Goal: Task Accomplishment & Management: Complete application form

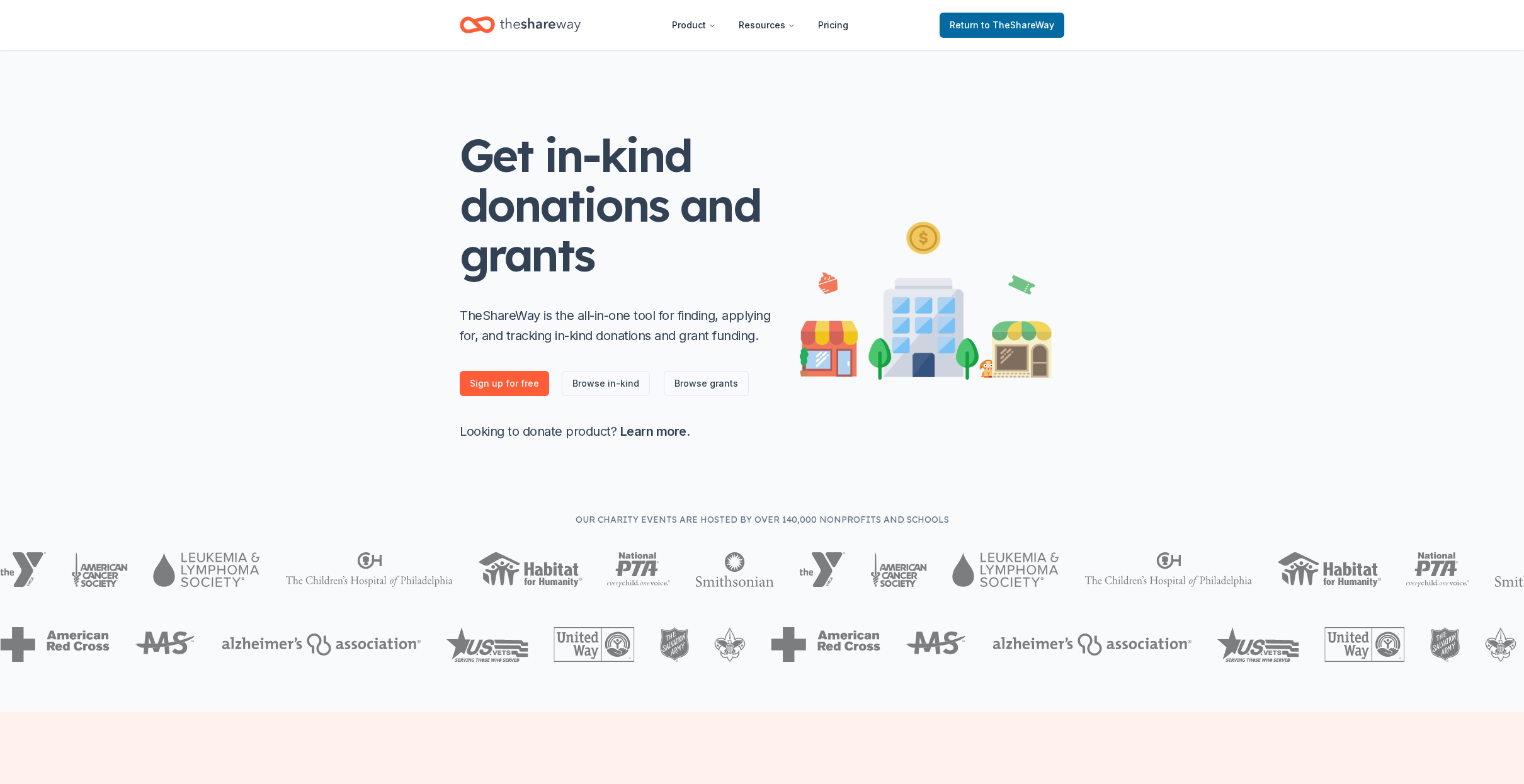
click at [988, 20] on span "to TheShareWay" at bounding box center [1017, 25] width 73 height 11
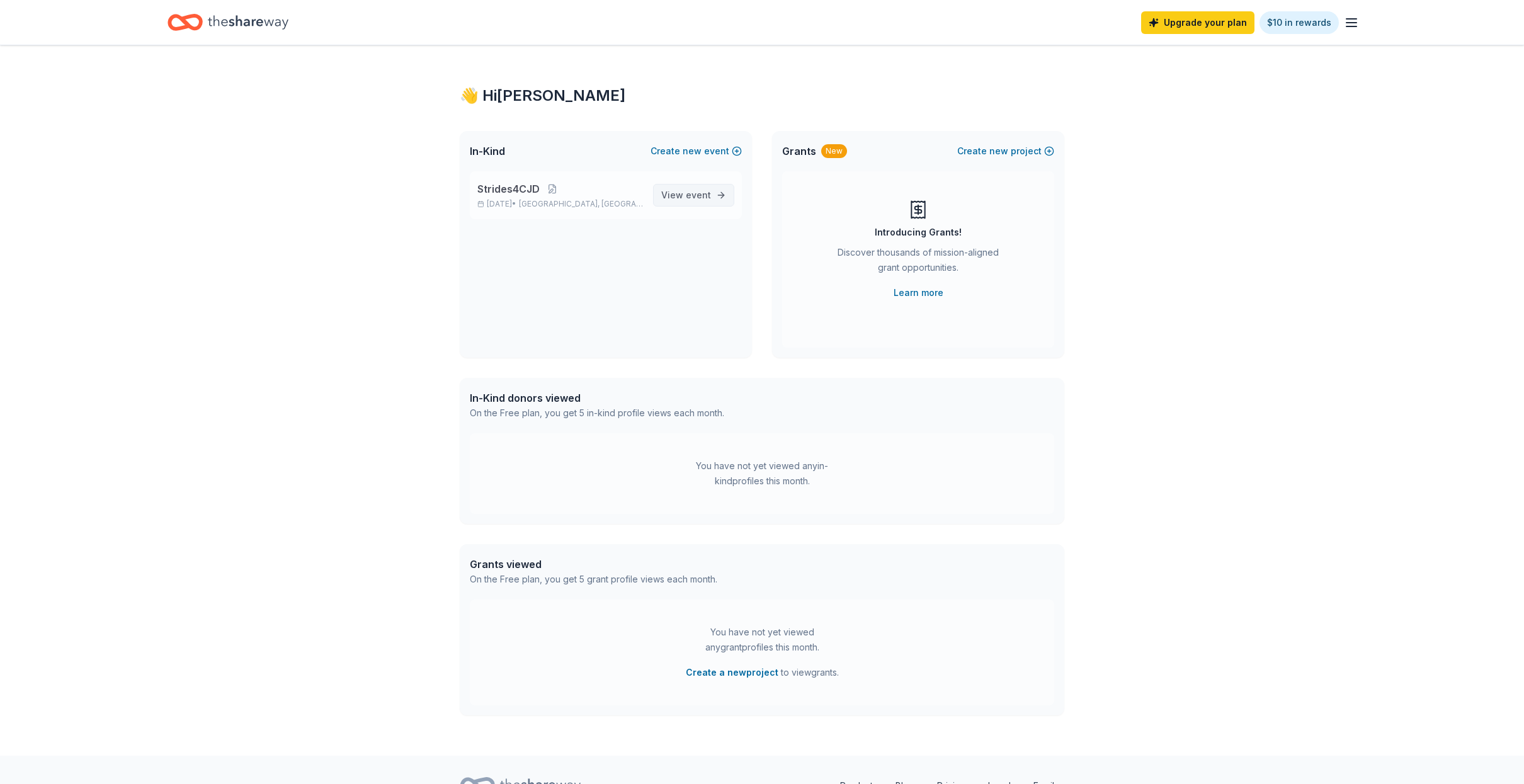
click at [688, 198] on span "event" at bounding box center [698, 194] width 25 height 11
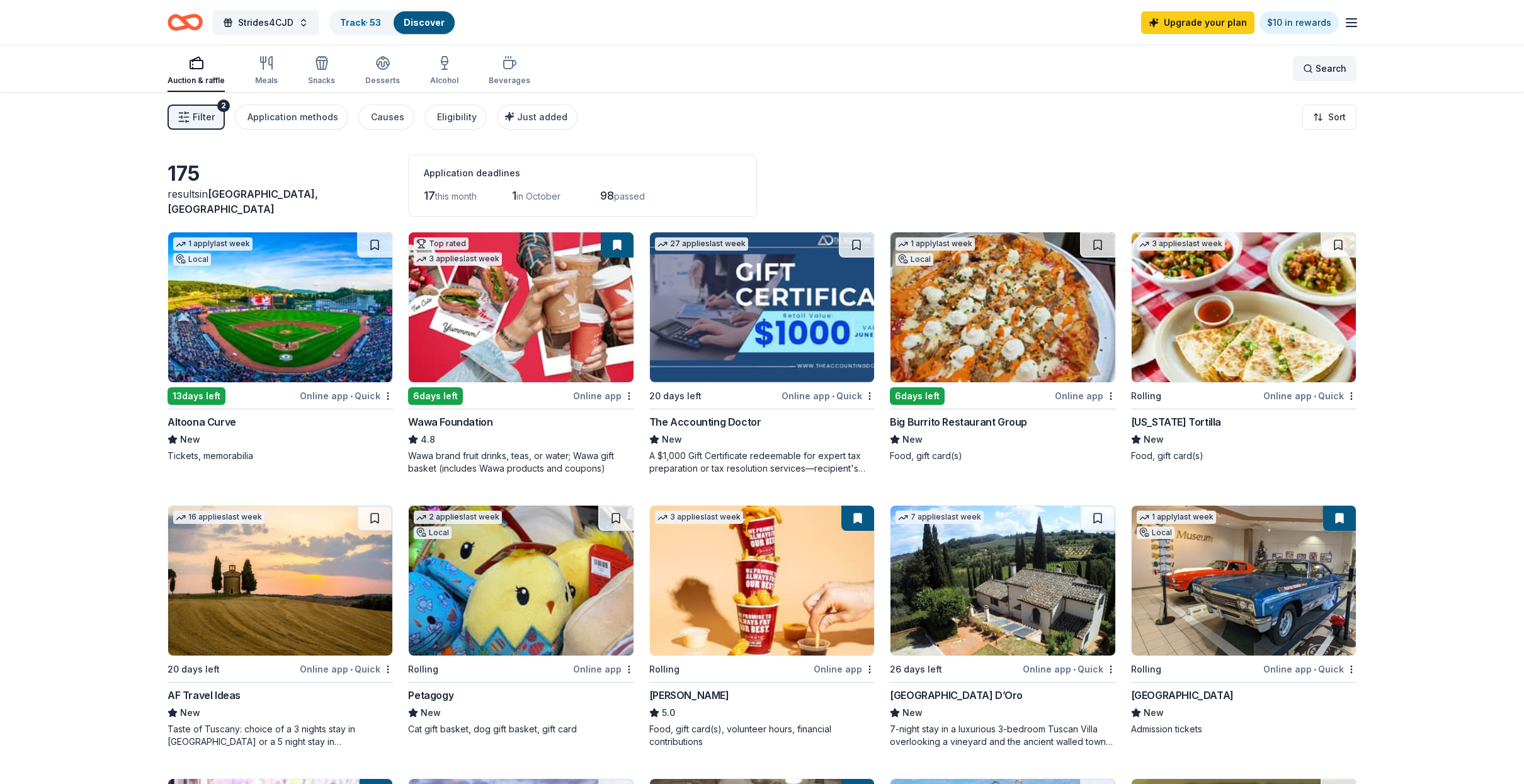
click at [1306, 69] on div "Search" at bounding box center [1324, 69] width 43 height 15
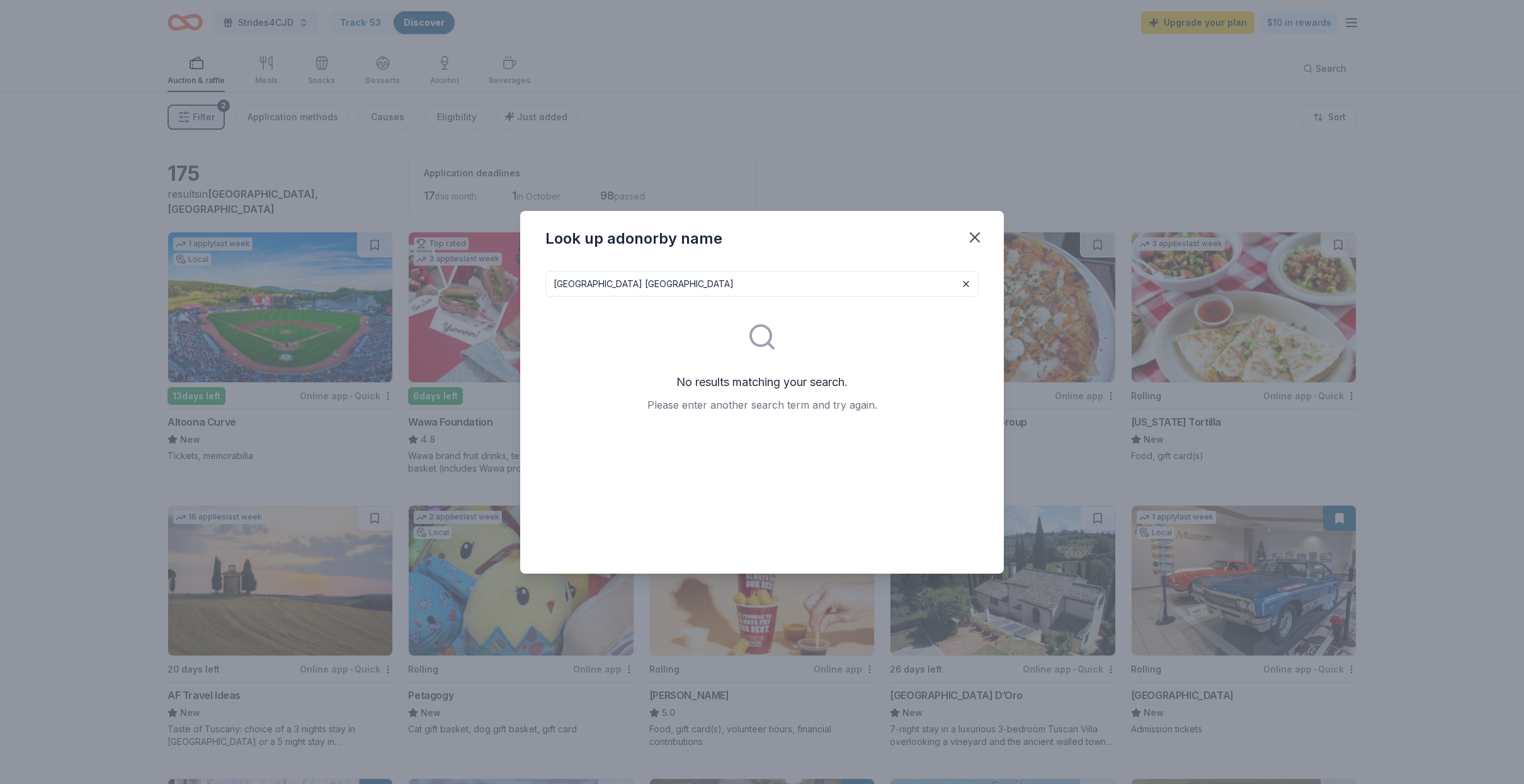
drag, startPoint x: 648, startPoint y: 282, endPoint x: 536, endPoint y: 283, distance: 112.0
click at [536, 283] on div "Lakemont Park Altoona No results matching your search. Please enter another sea…" at bounding box center [762, 418] width 483 height 312
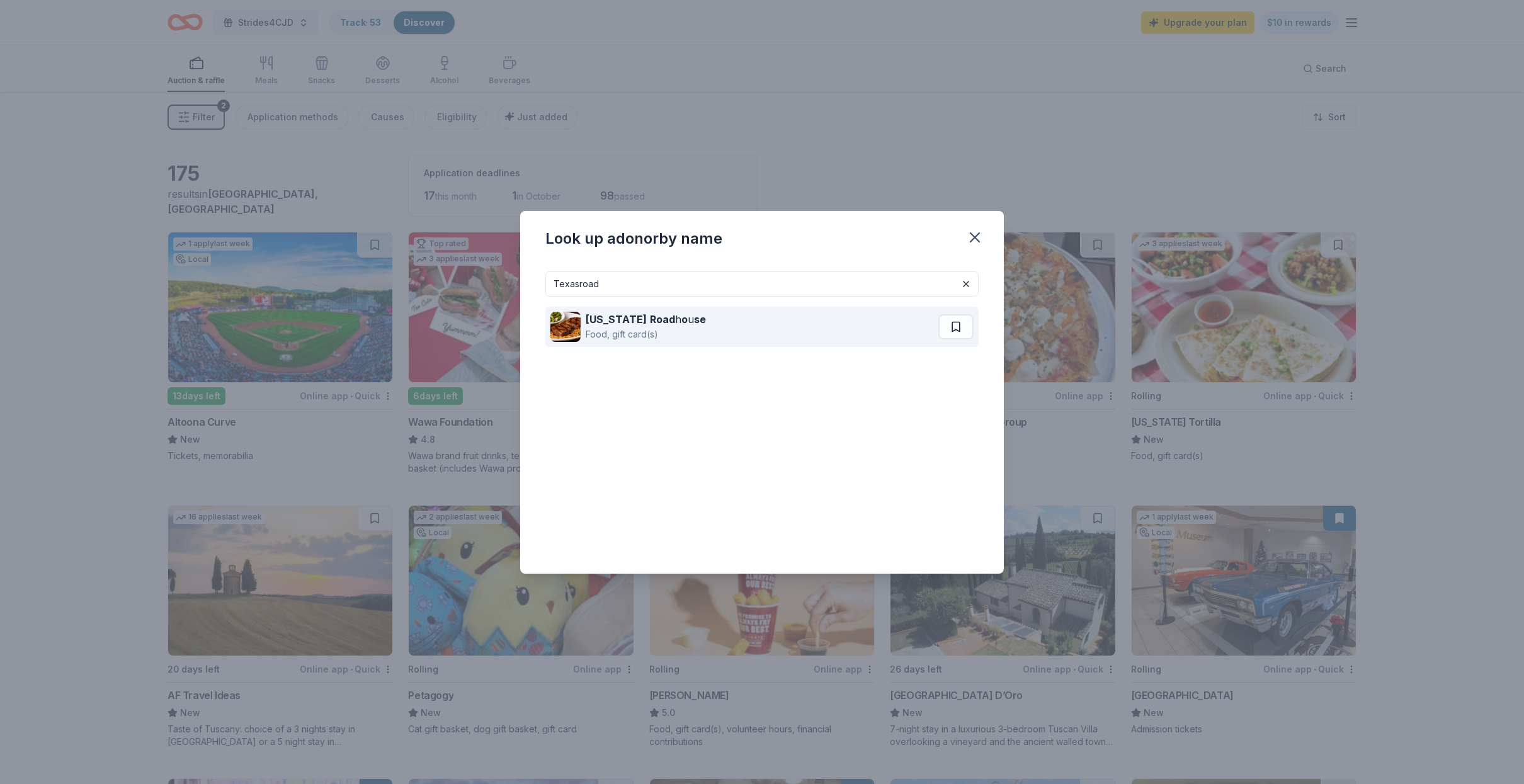
click at [650, 324] on strong "Road" at bounding box center [662, 319] width 25 height 13
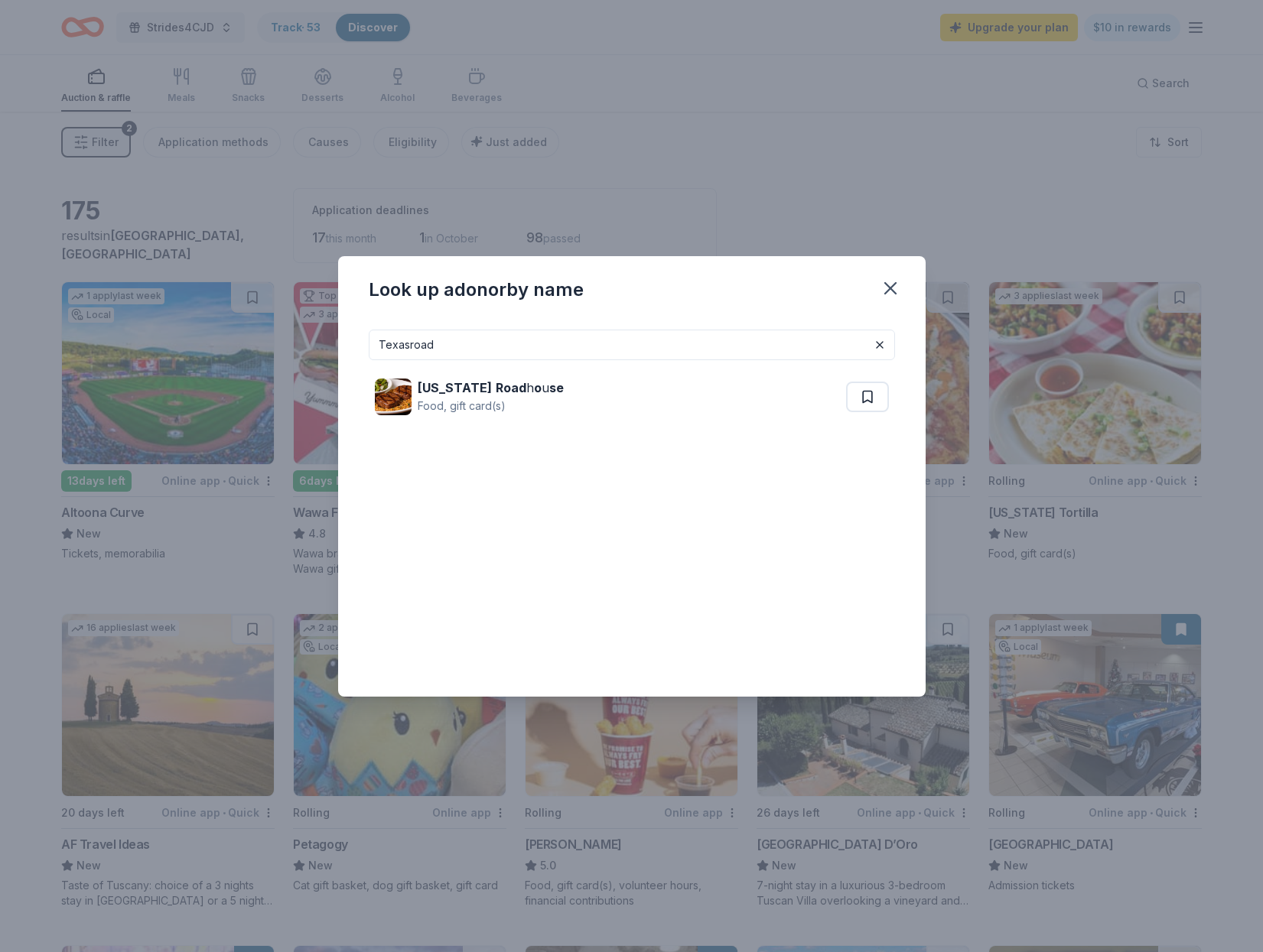
drag, startPoint x: 465, startPoint y: 343, endPoint x: 350, endPoint y: 343, distance: 115.0
click at [350, 343] on div "Texasroad Texas Road h o u se Food, gift card(s)" at bounding box center [632, 507] width 587 height 379
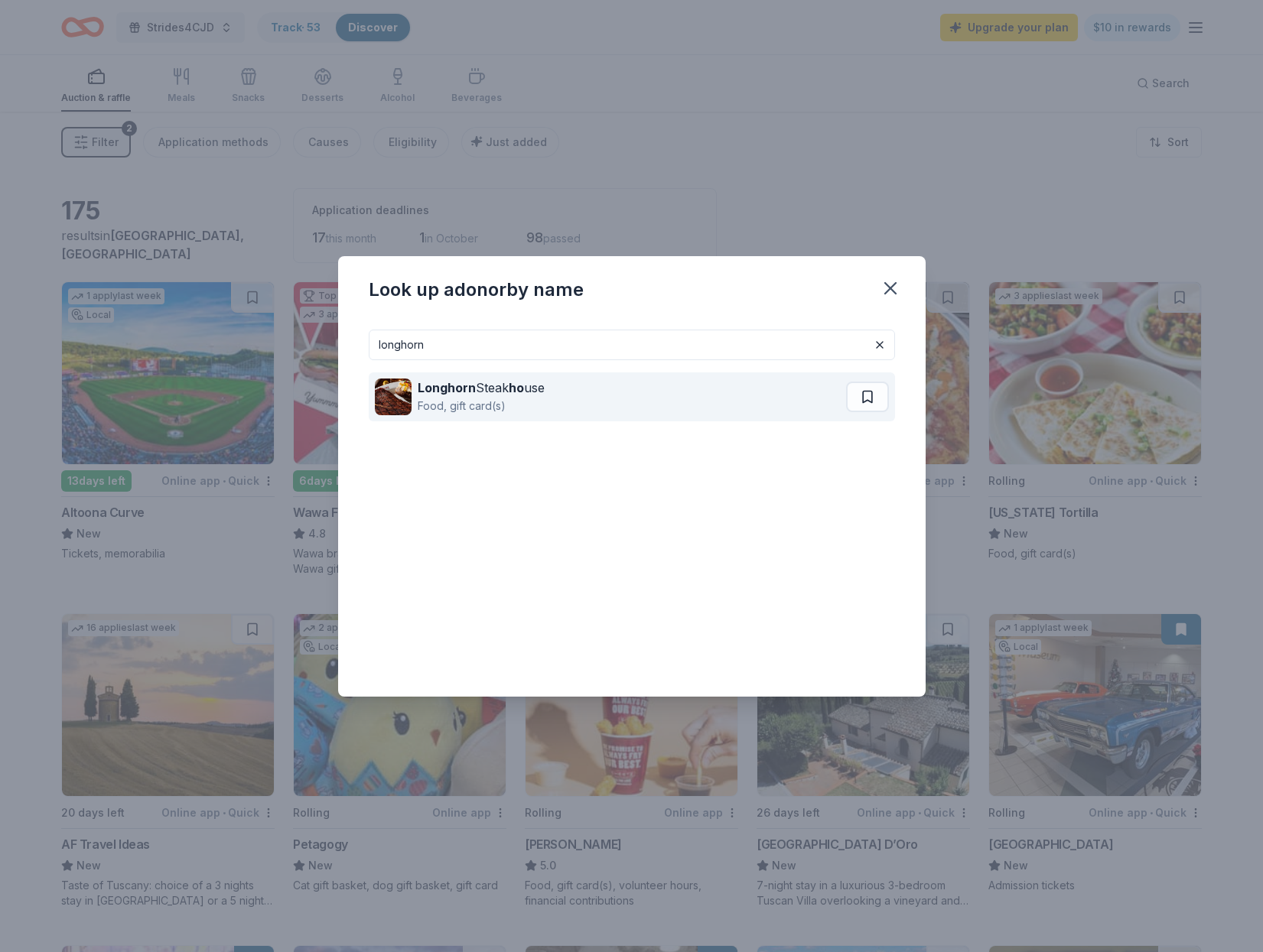
click at [439, 387] on strong "Longhorn" at bounding box center [447, 387] width 58 height 16
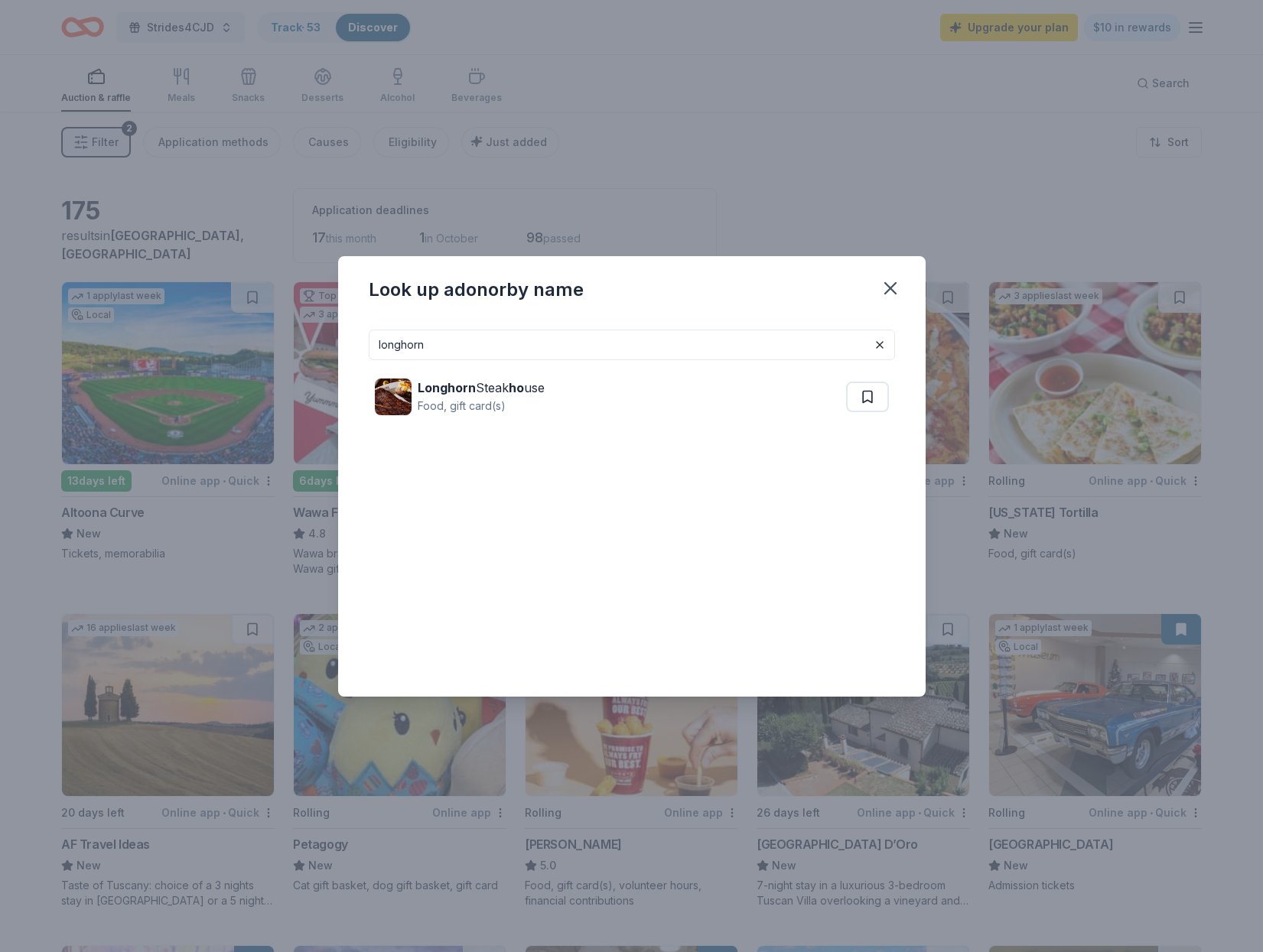
drag, startPoint x: 425, startPoint y: 349, endPoint x: 351, endPoint y: 350, distance: 74.0
click at [351, 350] on div "longhorn Longhorn Steak ho use Food, gift card(s)" at bounding box center [632, 507] width 587 height 379
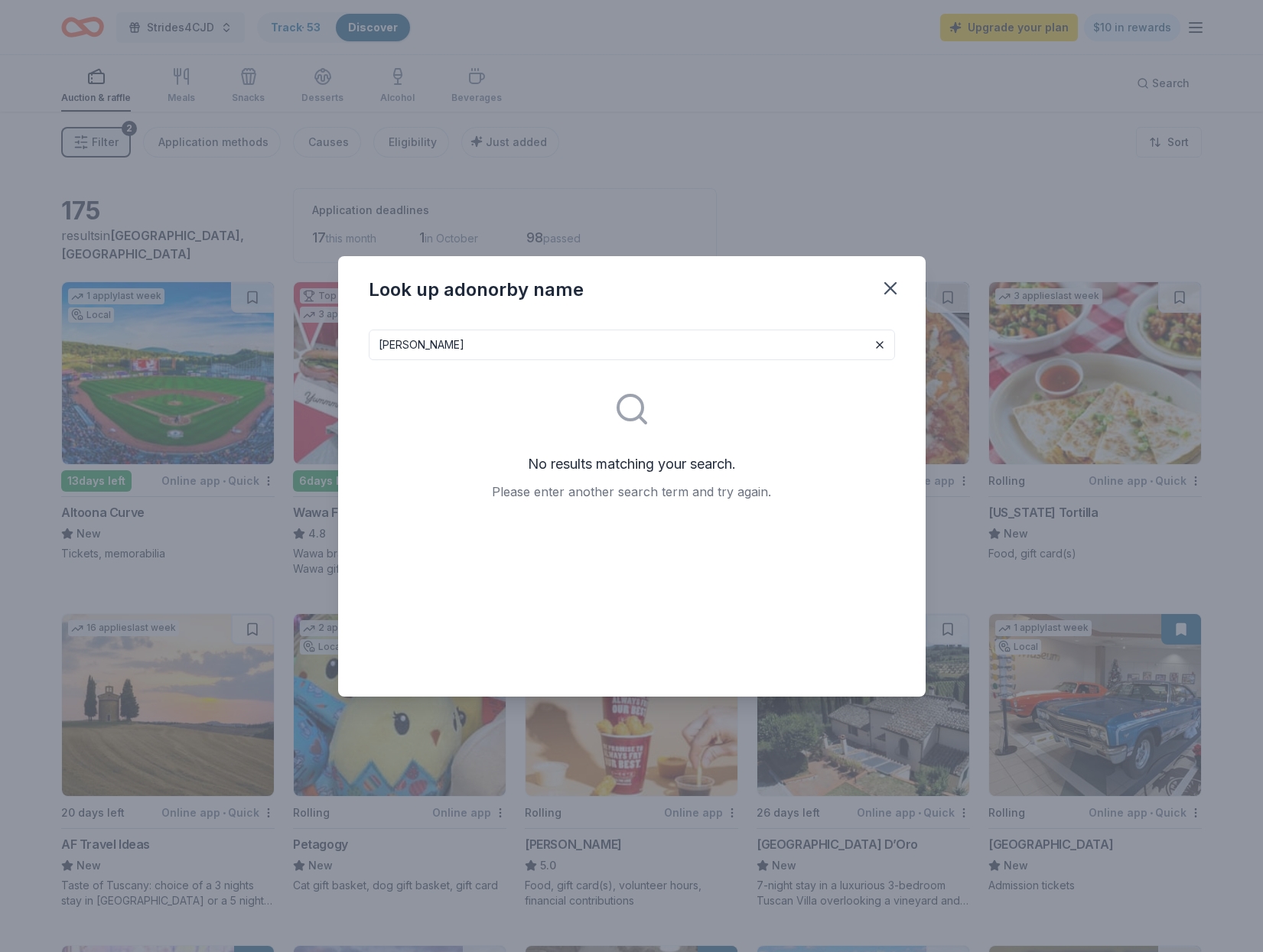
drag, startPoint x: 443, startPoint y: 347, endPoint x: 363, endPoint y: 339, distance: 80.4
click at [357, 341] on div "Perkins No results matching your search. Please enter another search term and t…" at bounding box center [632, 507] width 587 height 379
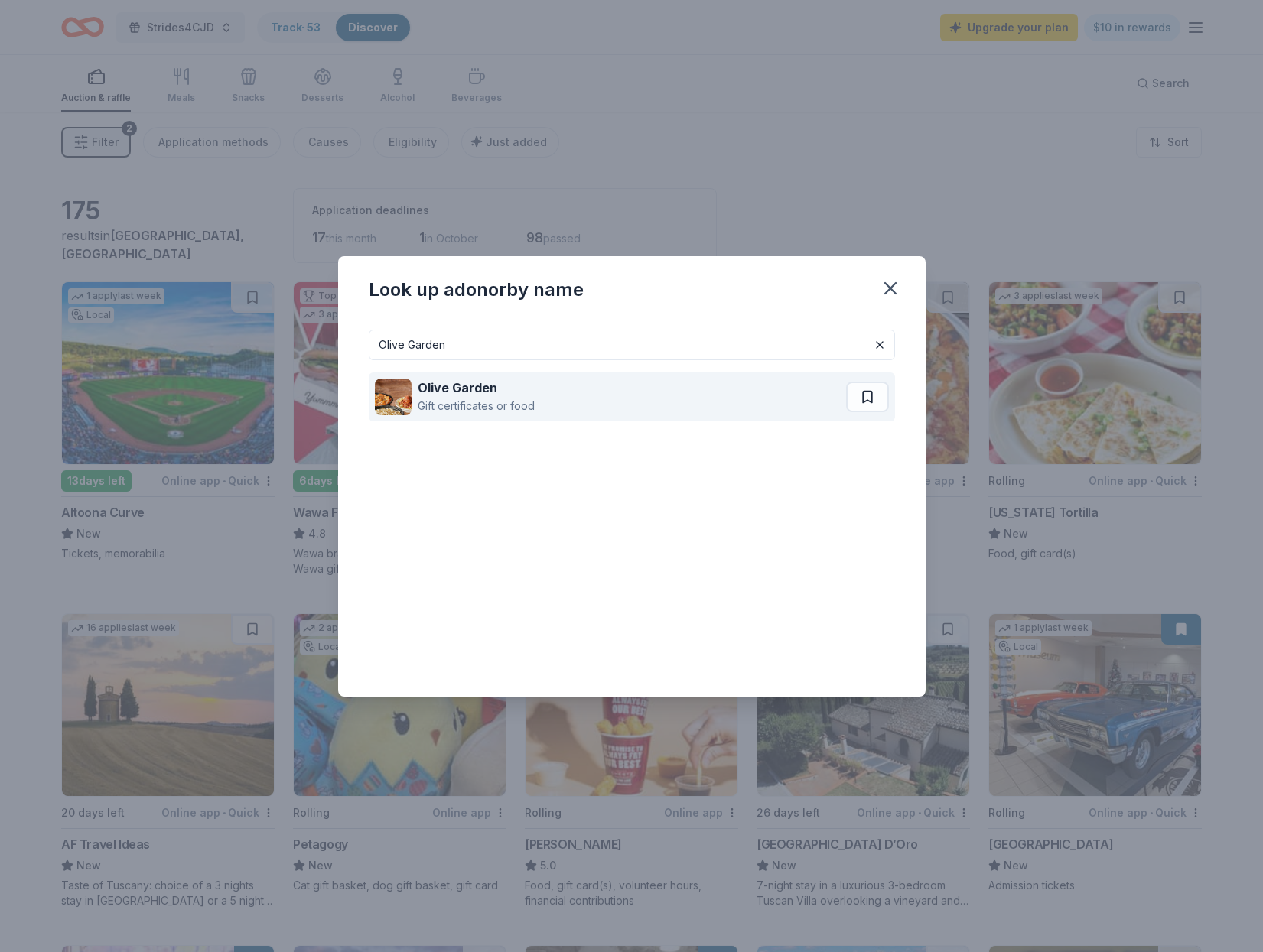
click at [464, 391] on strong "Olive Garden" at bounding box center [458, 387] width 79 height 16
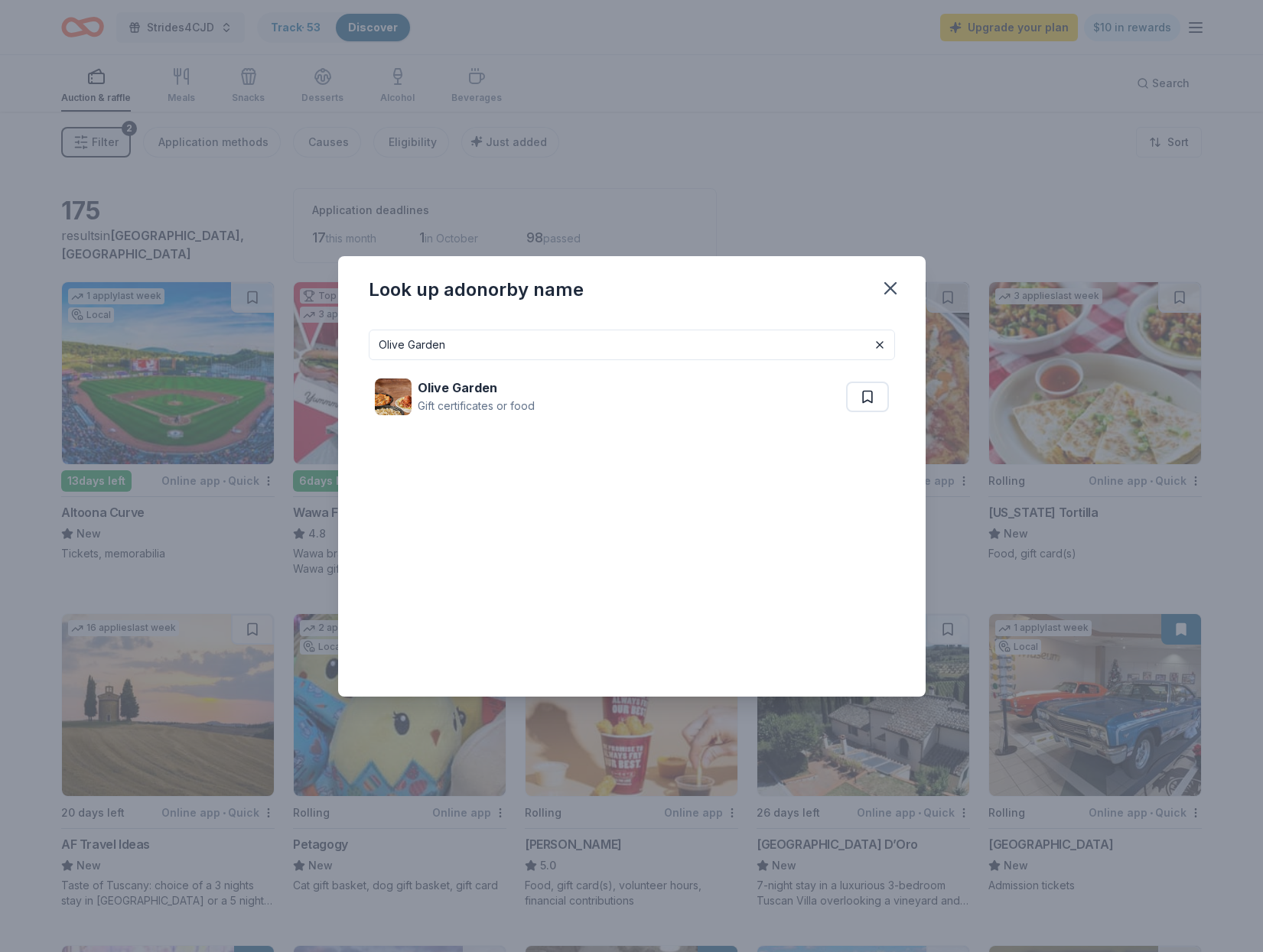
drag, startPoint x: 454, startPoint y: 340, endPoint x: 368, endPoint y: 346, distance: 86.2
click at [368, 346] on div "Olive Garden Olive Garden Gift certificates or food" at bounding box center [632, 507] width 587 height 379
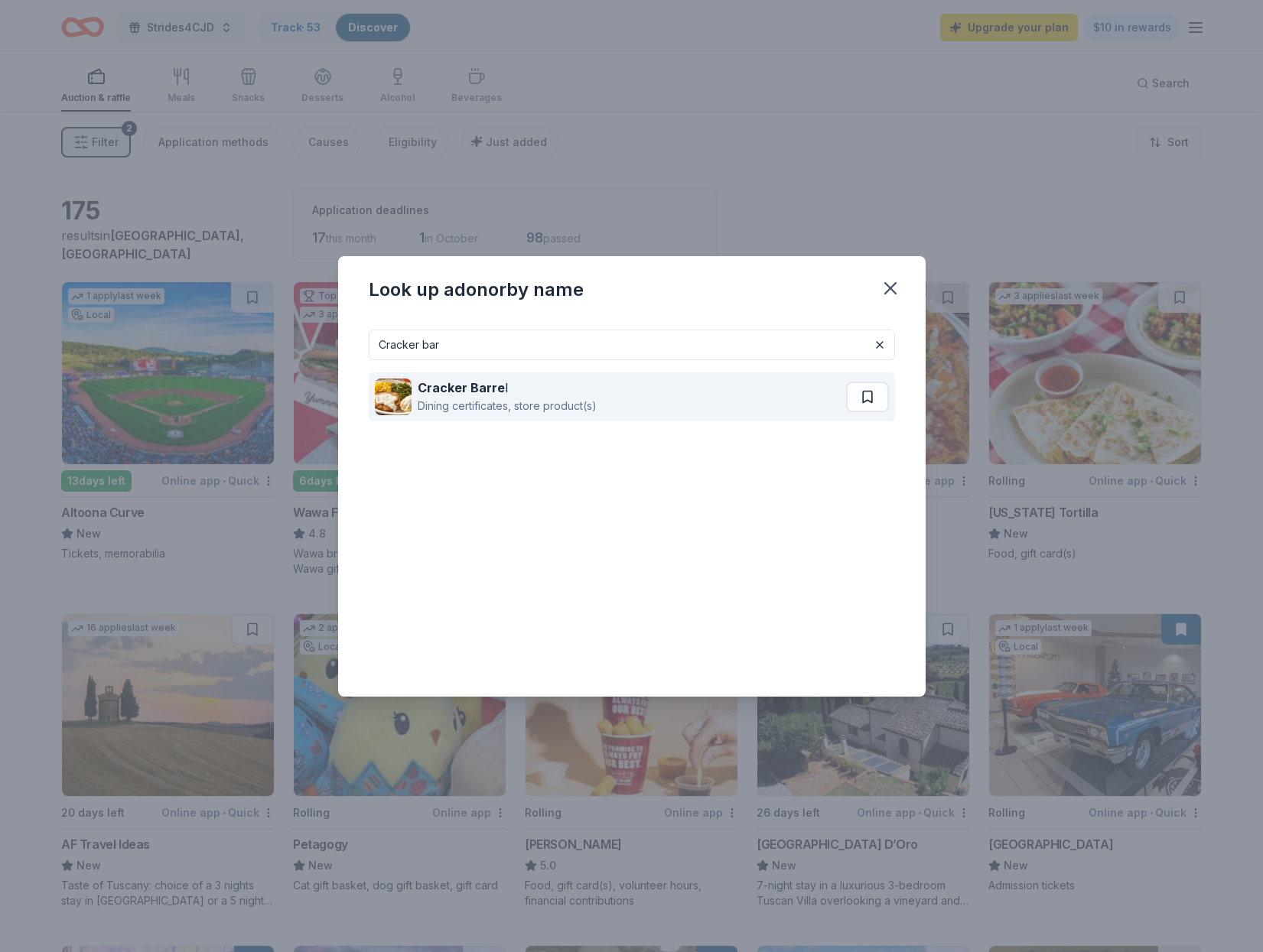
click at [480, 389] on strong "Cracker Barre" at bounding box center [461, 387] width 87 height 16
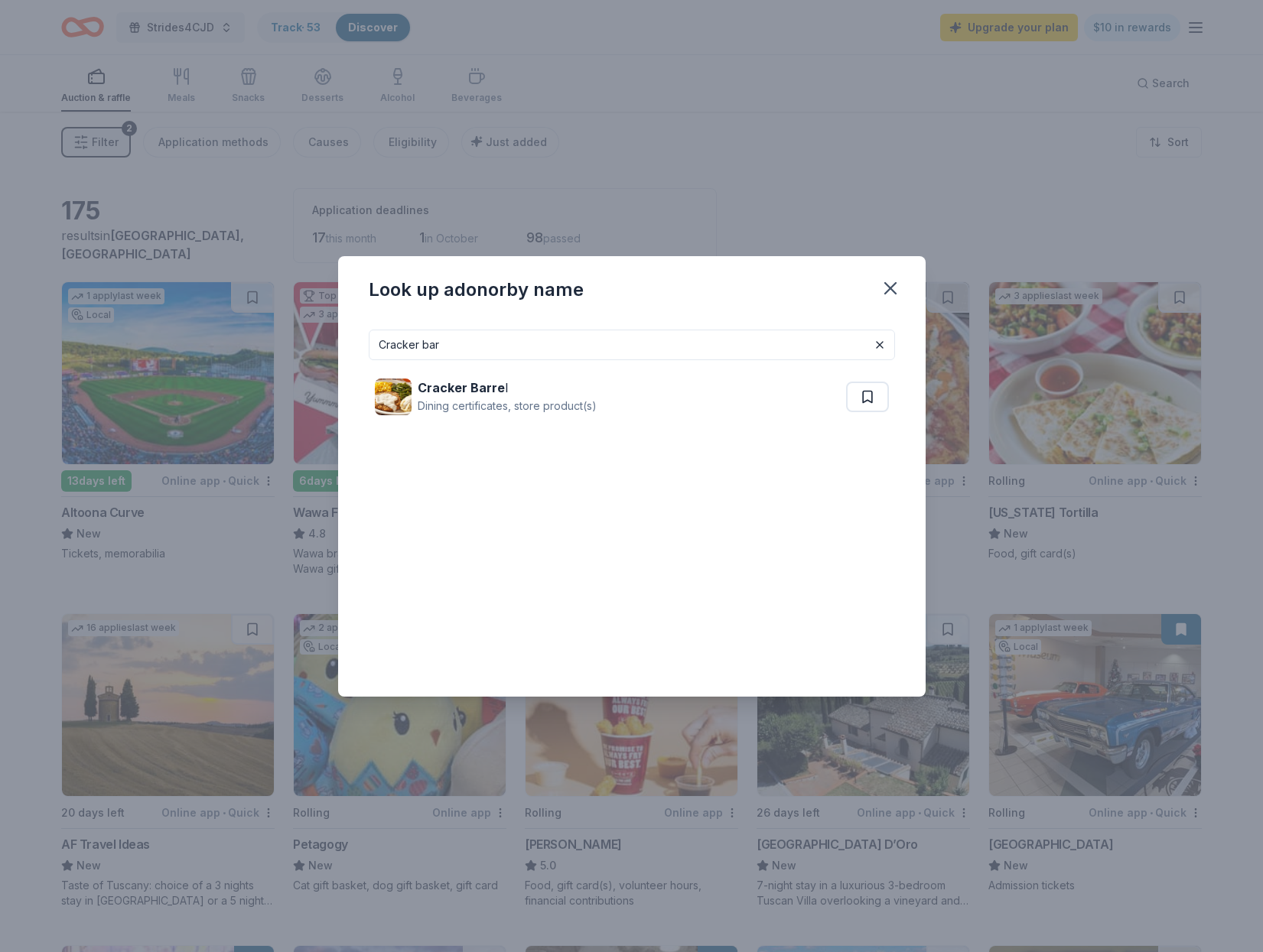
drag, startPoint x: 491, startPoint y: 333, endPoint x: 374, endPoint y: 342, distance: 117.3
click at [363, 342] on div "Cracker bar Cracker Barre l Dining certificates, store product(s)" at bounding box center [632, 507] width 587 height 379
drag, startPoint x: 482, startPoint y: 347, endPoint x: 360, endPoint y: 349, distance: 122.0
click at [359, 349] on div "Cracker bar Cracker Barre l Dining certificates, store product(s)" at bounding box center [632, 507] width 587 height 379
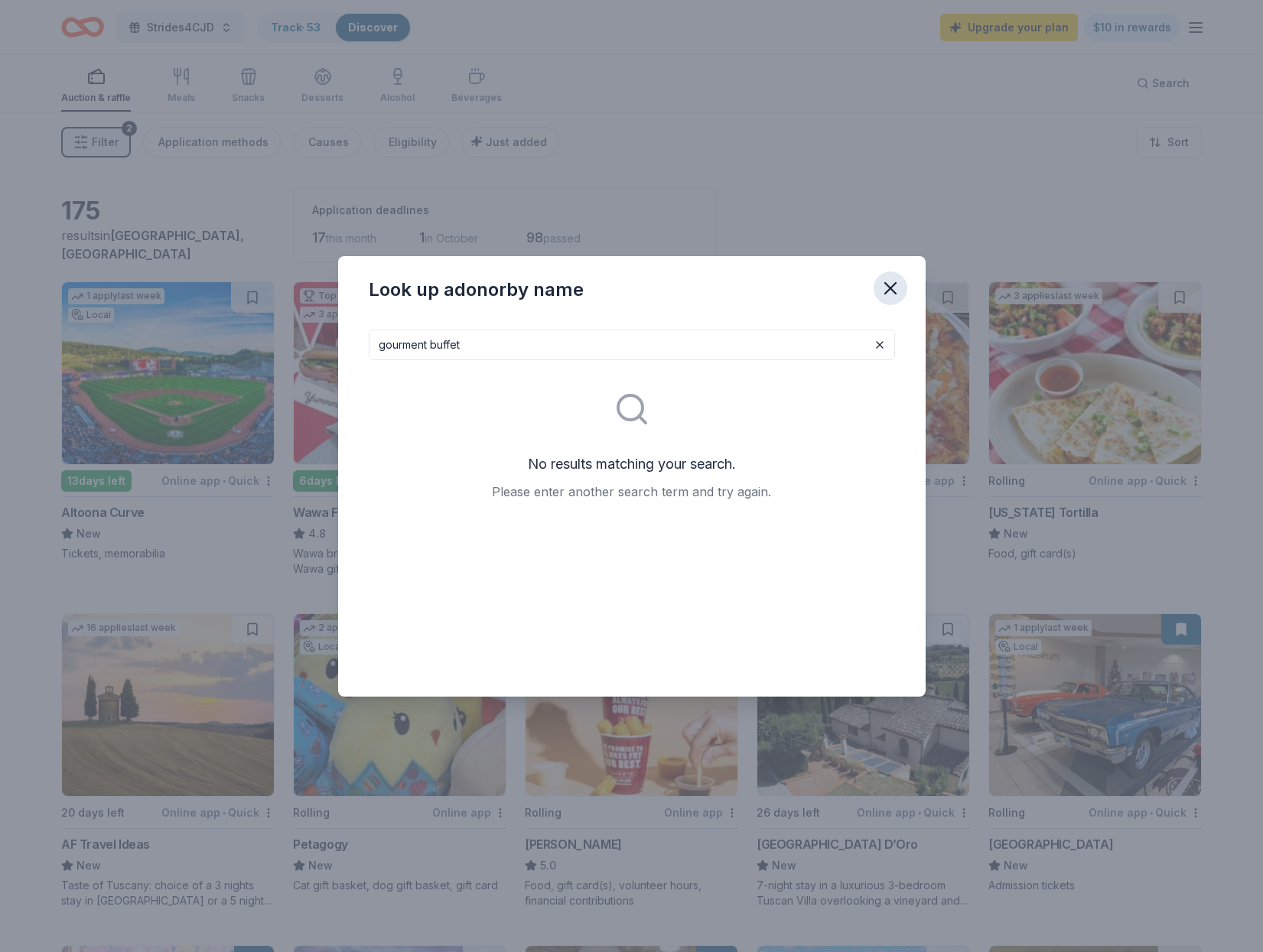
type input "gourment buffet"
click at [889, 289] on icon "button" at bounding box center [890, 288] width 11 height 11
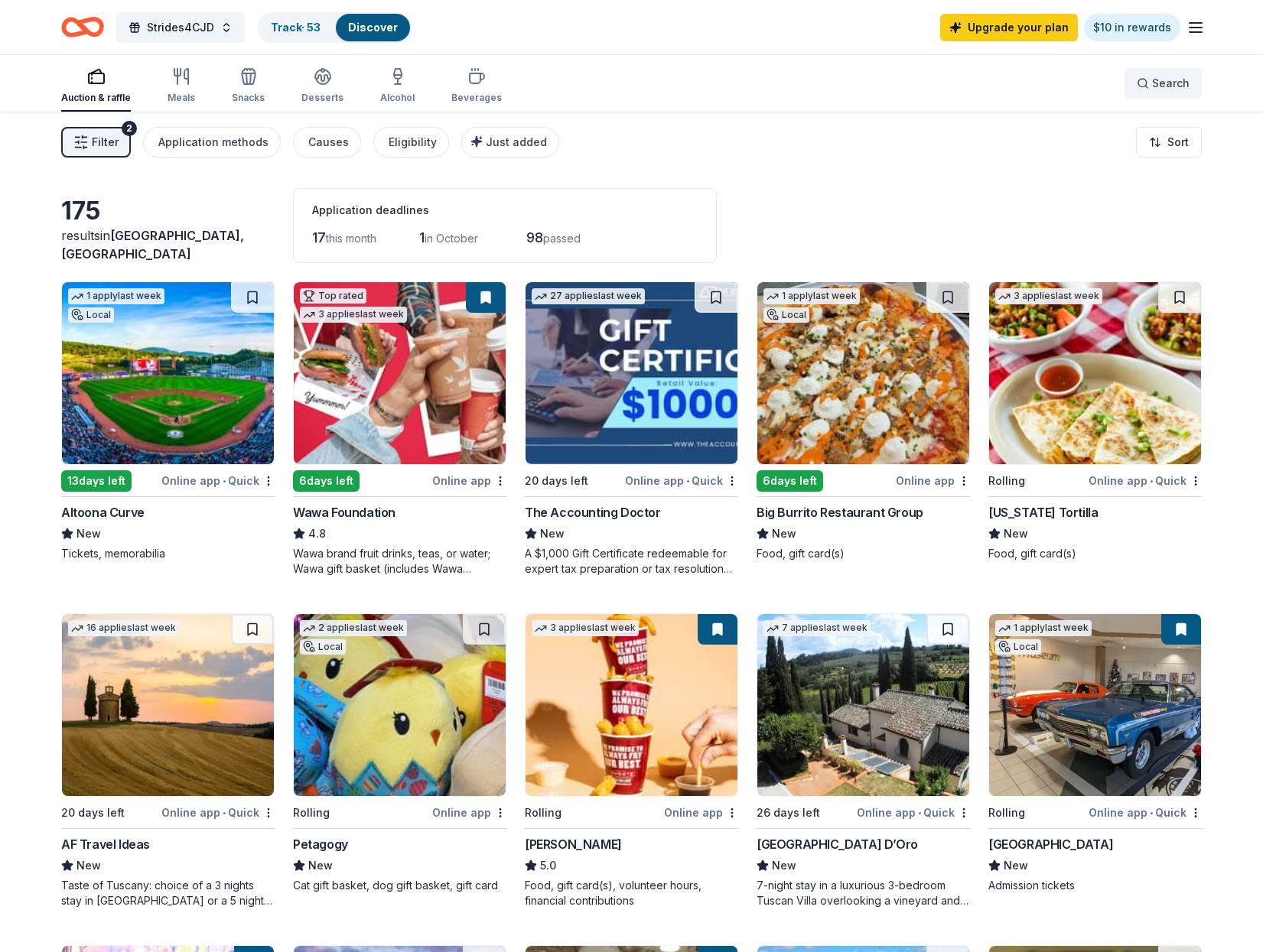
click at [1134, 84] on button "Search" at bounding box center [1162, 83] width 77 height 30
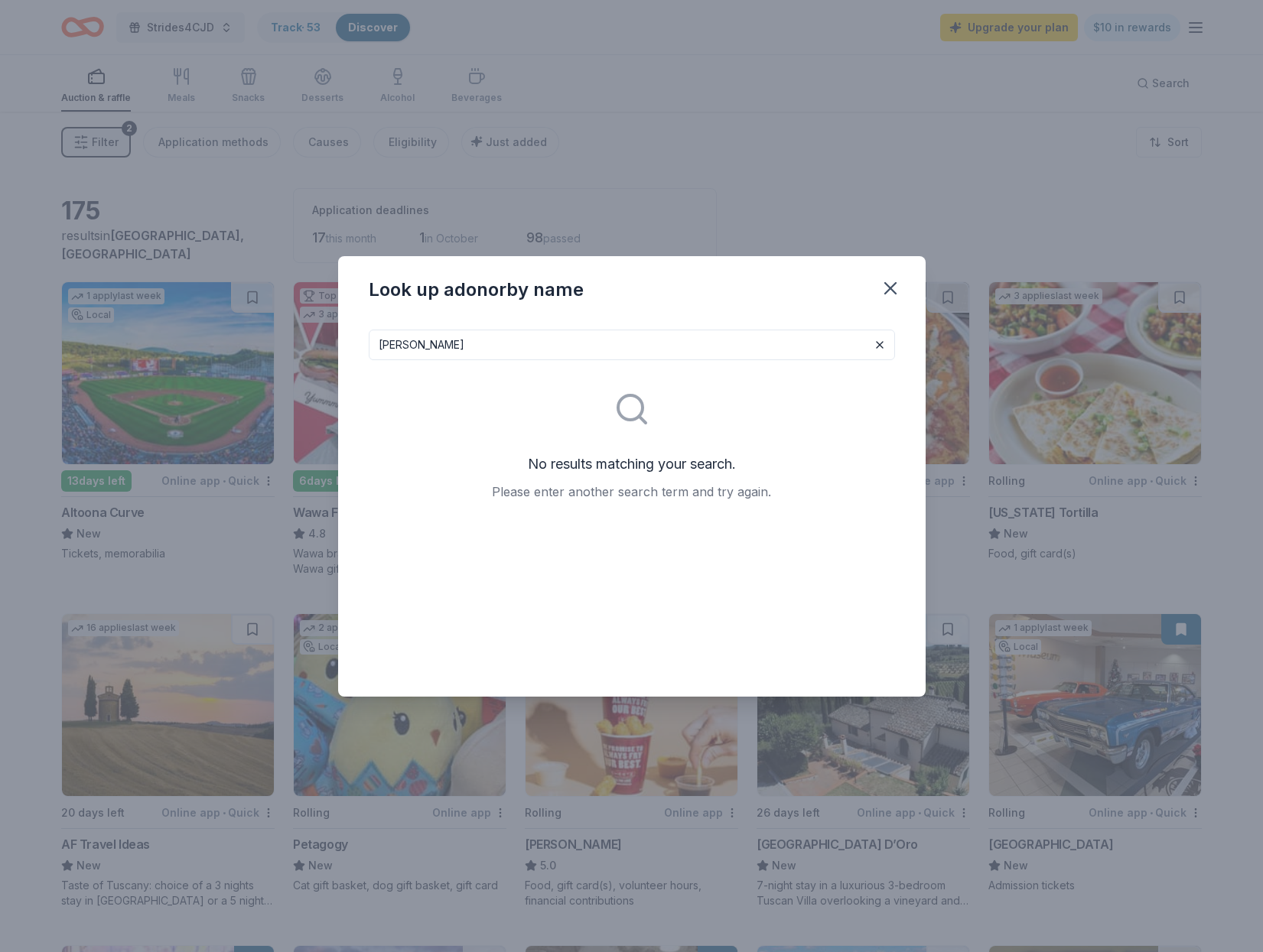
drag, startPoint x: 422, startPoint y: 348, endPoint x: 367, endPoint y: 346, distance: 55.0
click at [367, 346] on div "perkins No results matching your search. Please enter another search term and t…" at bounding box center [632, 507] width 587 height 379
type input "perkins"
click at [892, 287] on icon "button" at bounding box center [890, 288] width 11 height 11
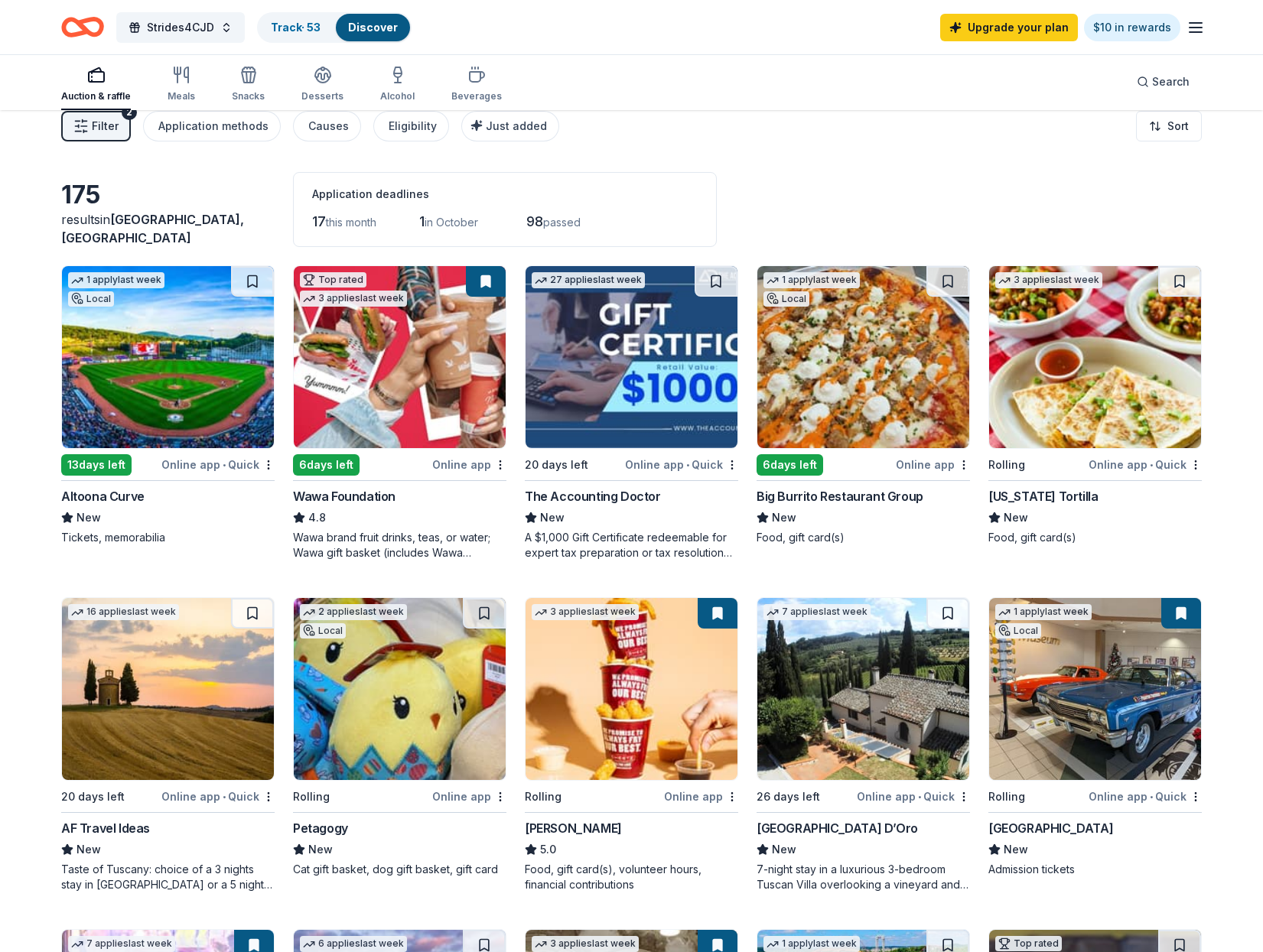
scroll to position [17, 0]
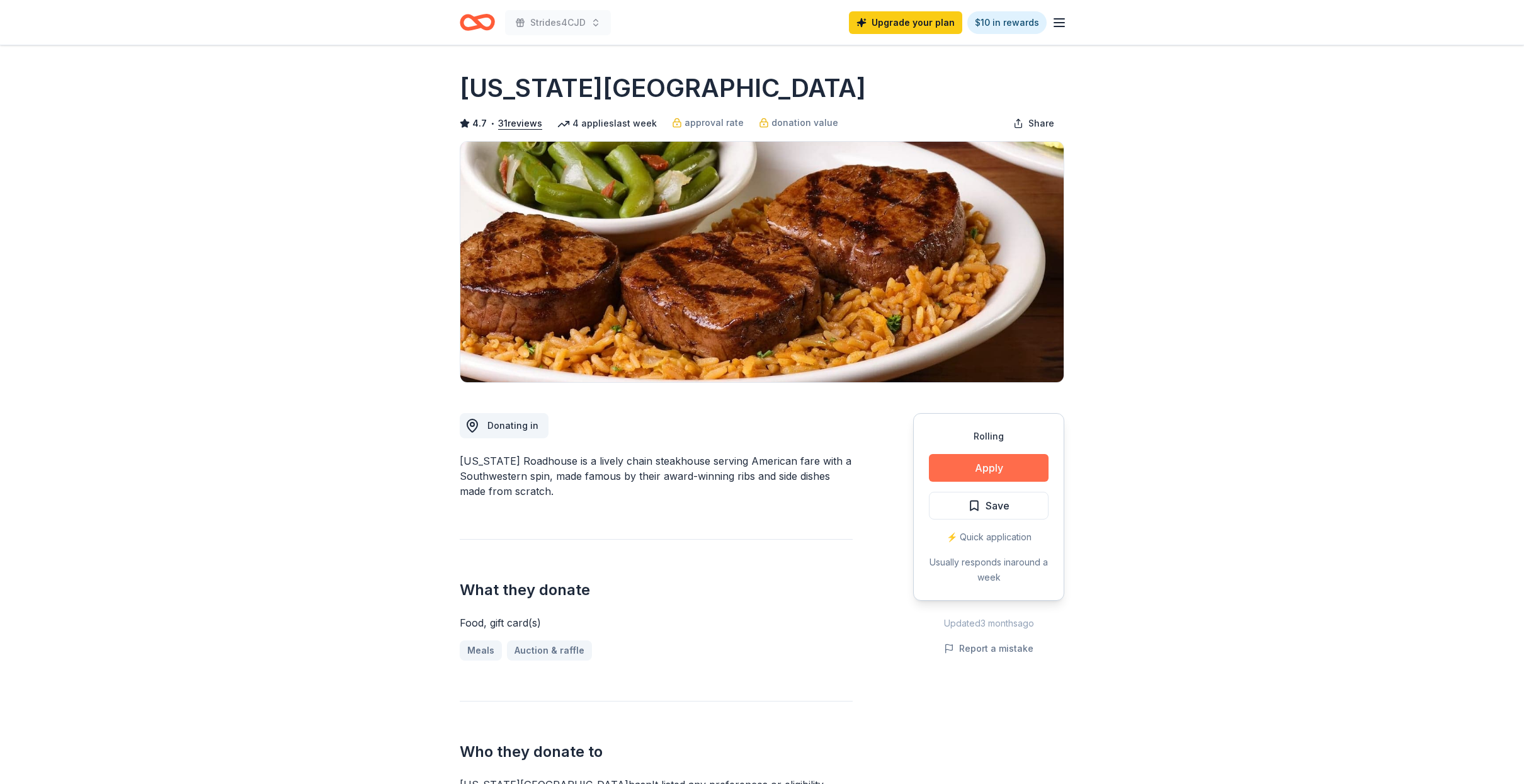
click at [975, 473] on button "Apply" at bounding box center [988, 467] width 120 height 27
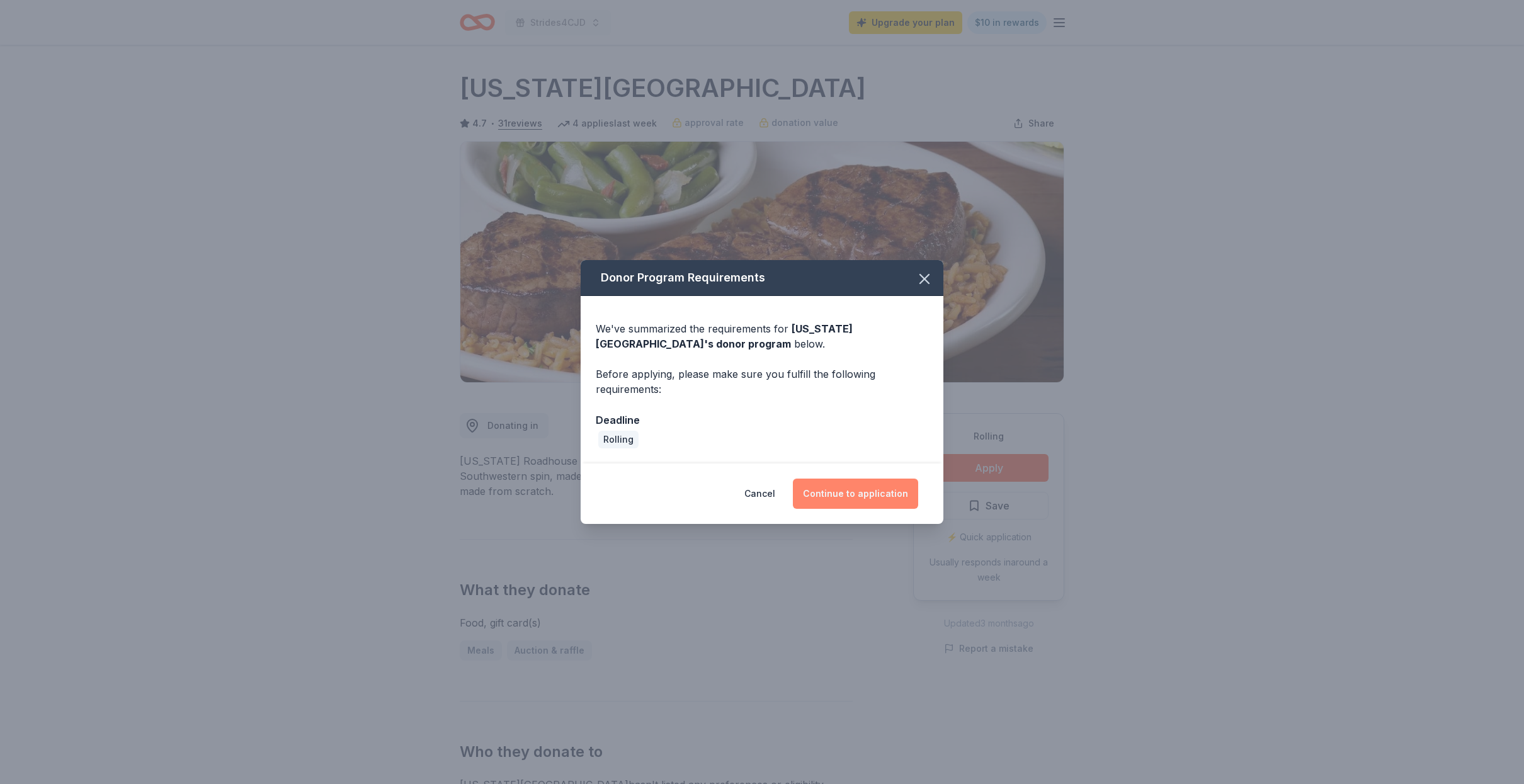
click at [854, 494] on button "Continue to application" at bounding box center [856, 493] width 125 height 30
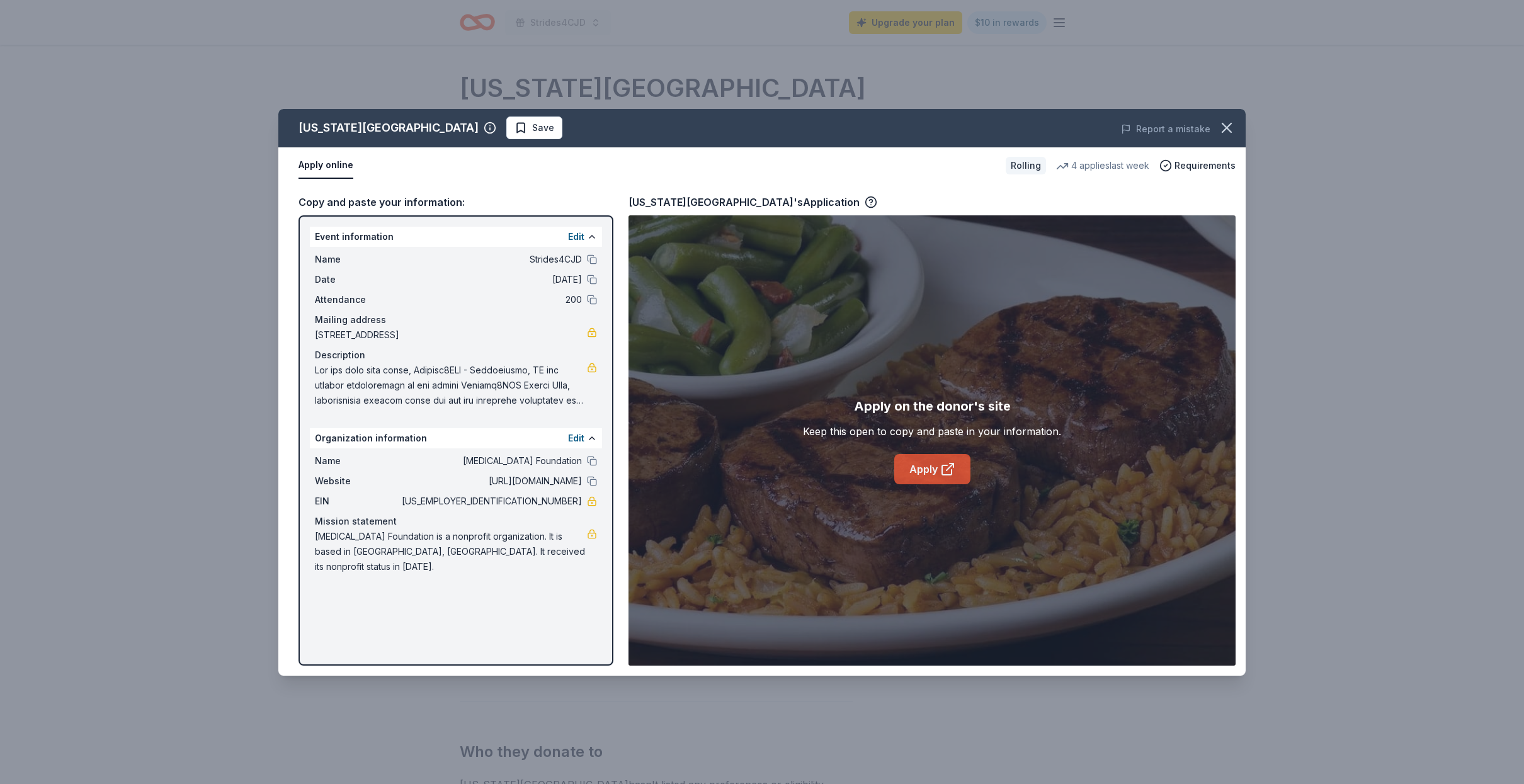
click at [937, 471] on link "Apply" at bounding box center [932, 469] width 76 height 30
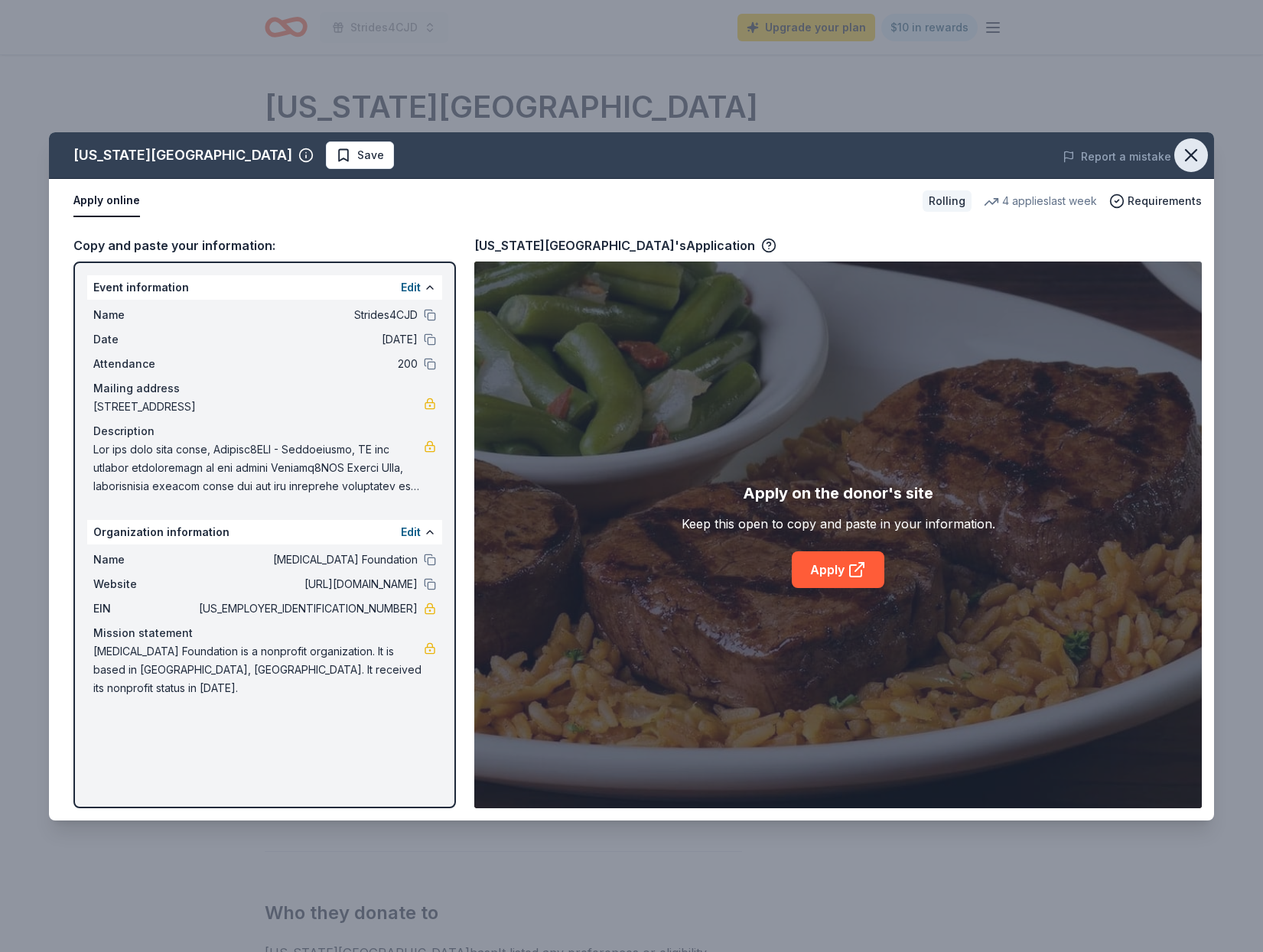
click at [1187, 153] on icon "button" at bounding box center [1191, 155] width 22 height 22
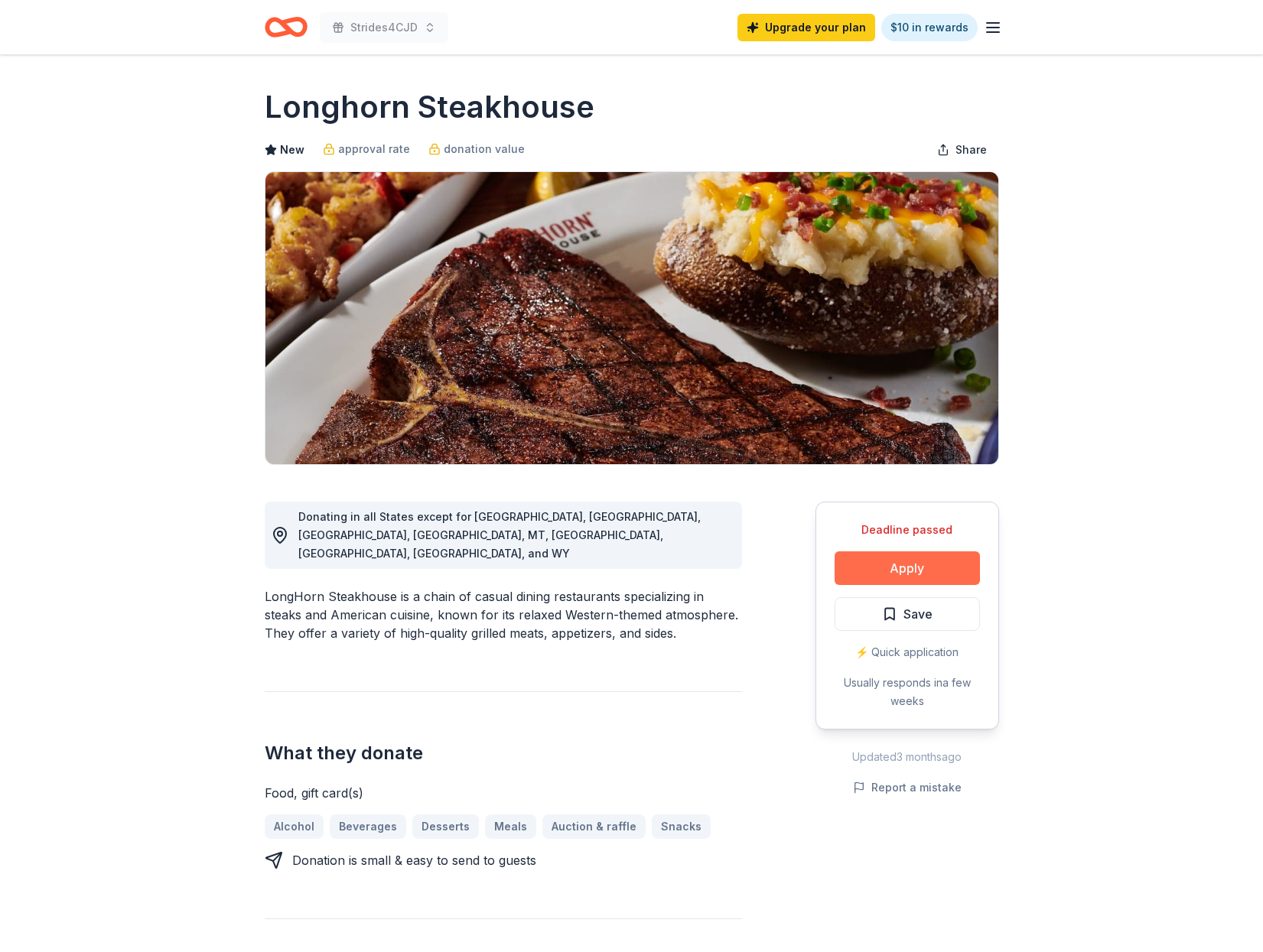
click at [913, 563] on button "Apply" at bounding box center [906, 568] width 145 height 33
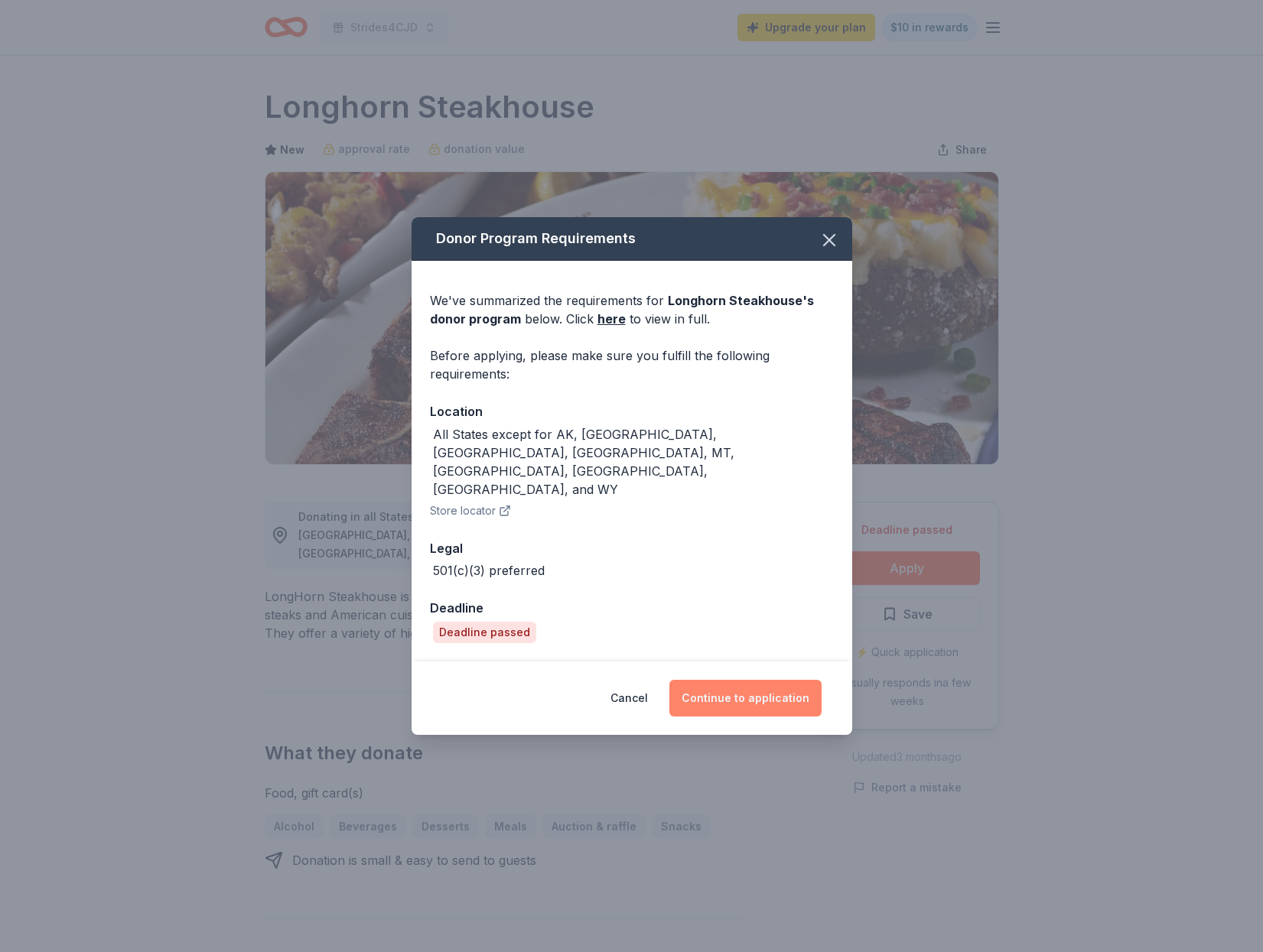
click at [742, 679] on button "Continue to application" at bounding box center [745, 697] width 152 height 36
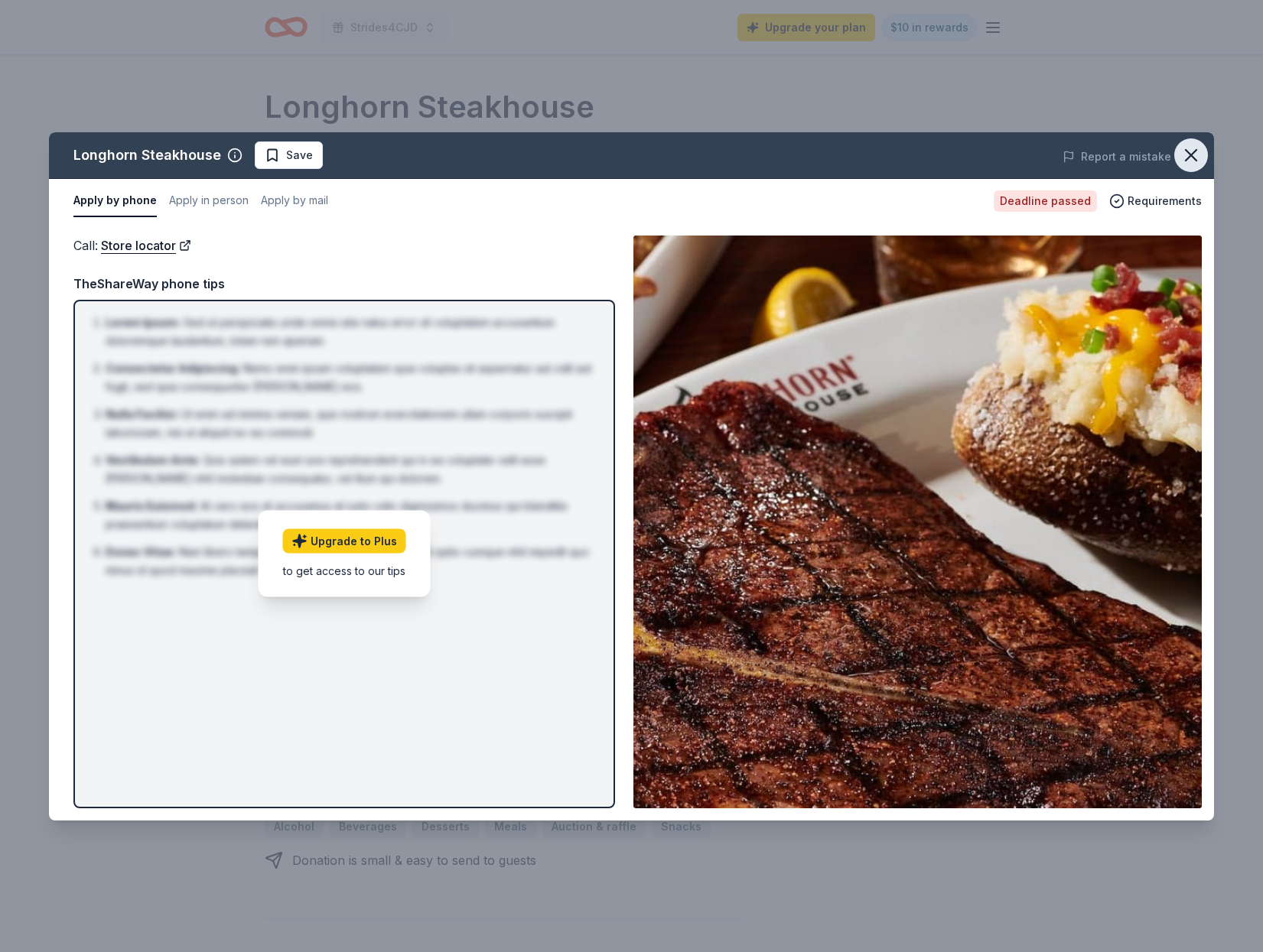
click at [1197, 154] on icon "button" at bounding box center [1191, 155] width 22 height 22
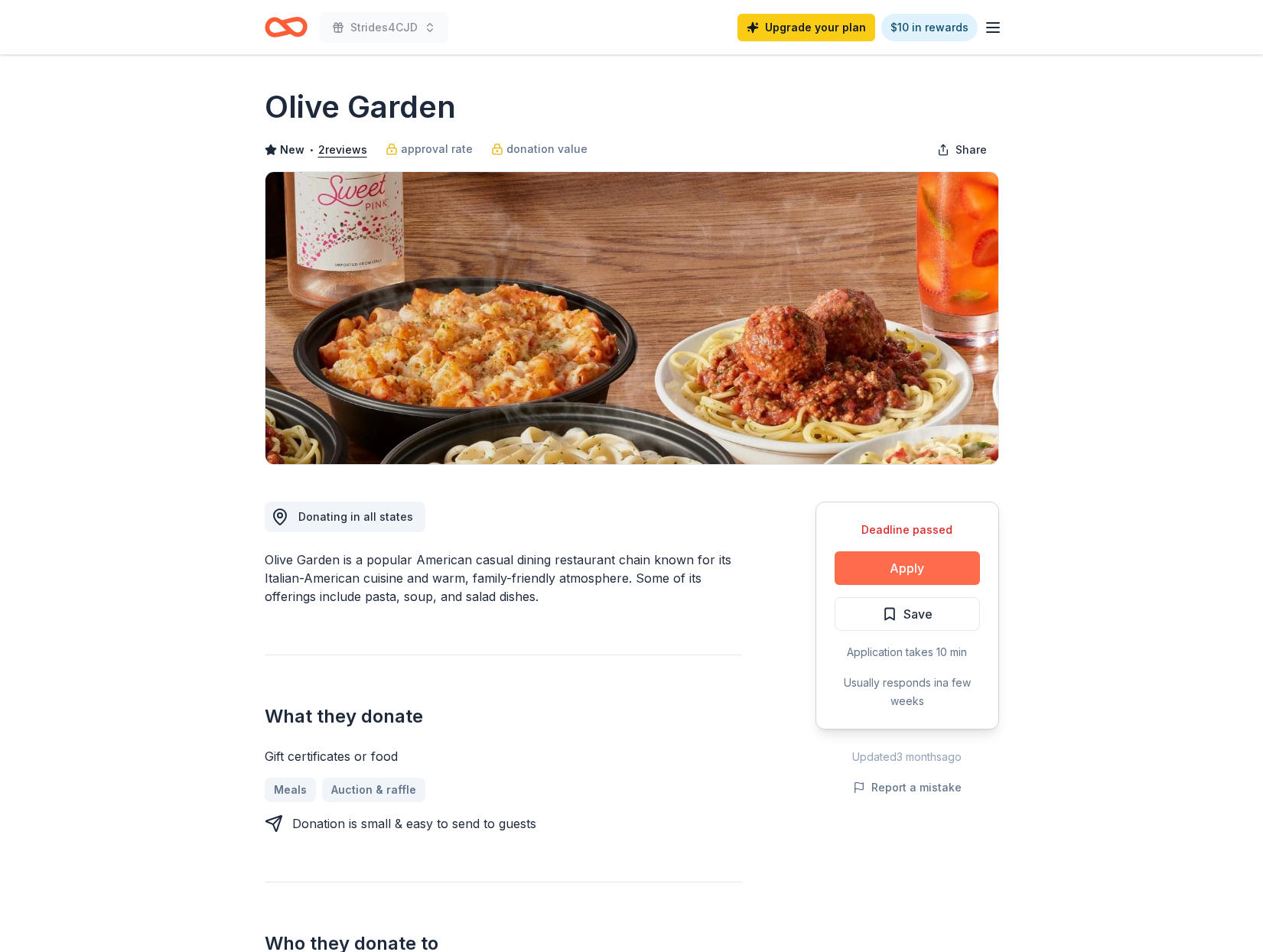
click at [906, 562] on button "Apply" at bounding box center [906, 568] width 145 height 33
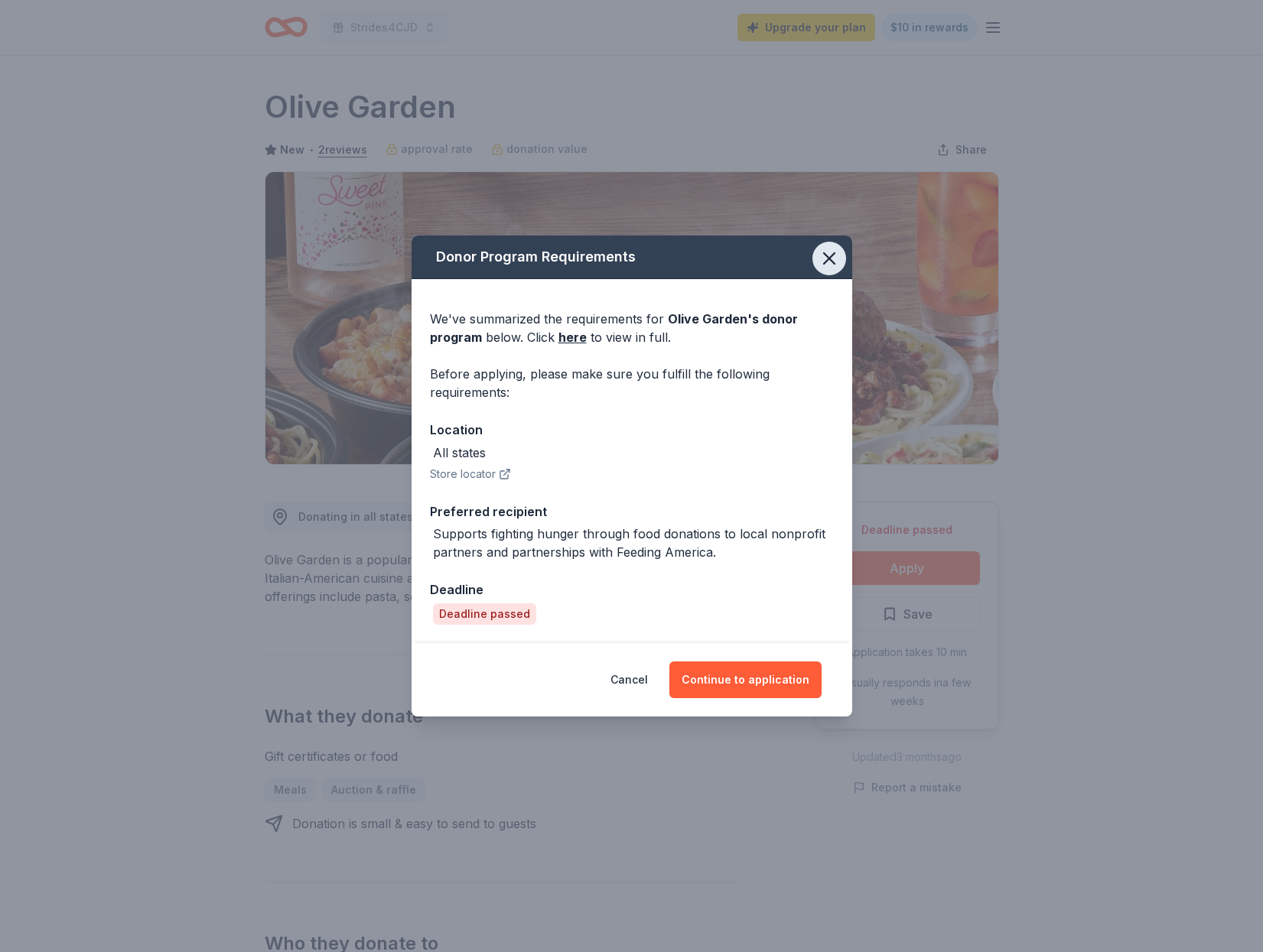
click at [832, 261] on icon "button" at bounding box center [829, 259] width 22 height 22
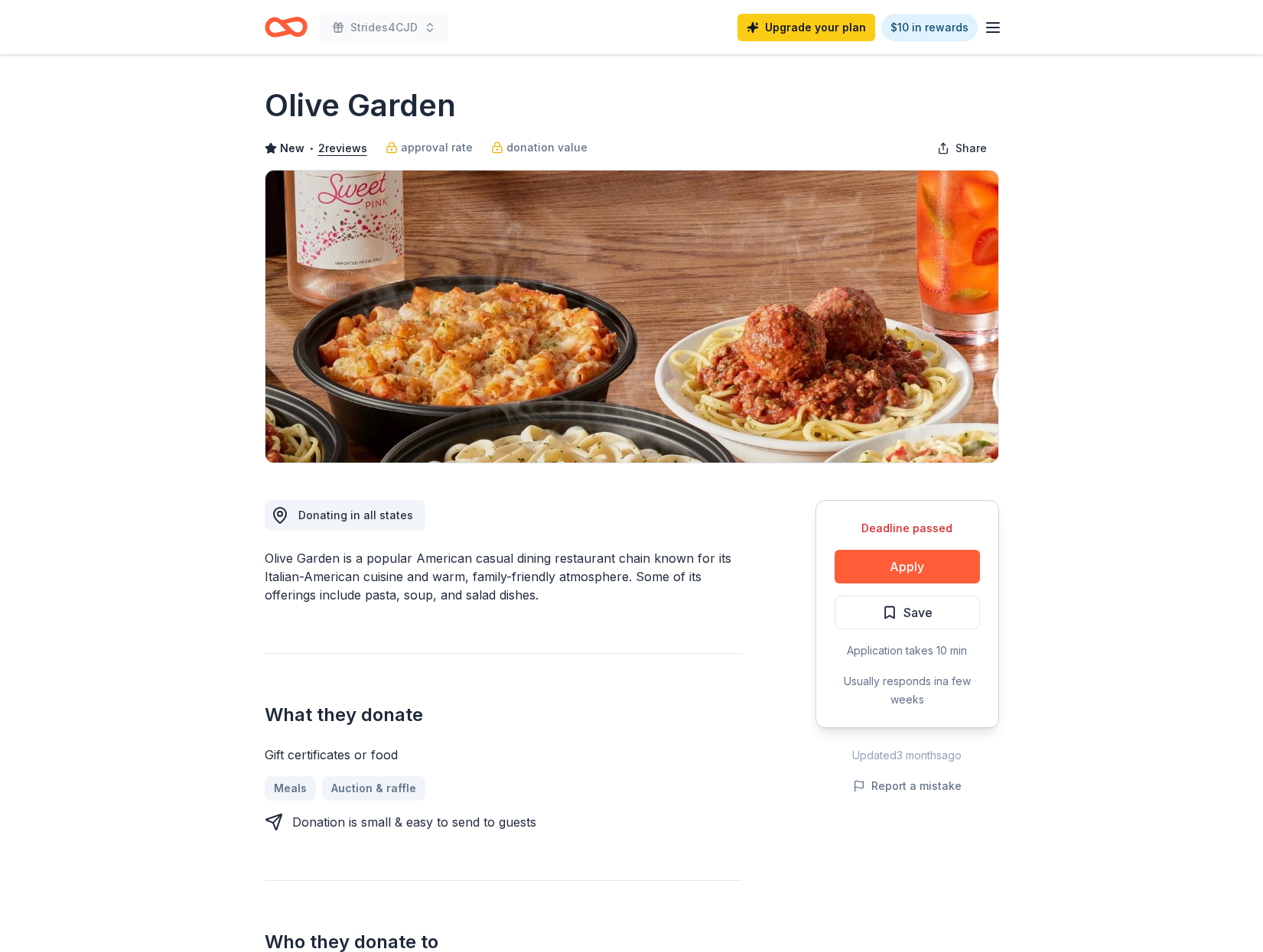
scroll to position [2, 0]
